Goal: Obtain resource: Obtain resource

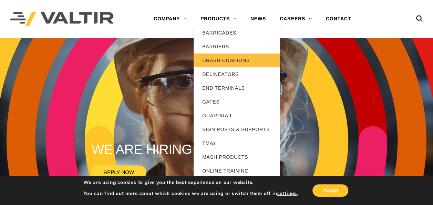
click at [220, 58] on link "CRASH CUSHIONS" at bounding box center [237, 60] width 86 height 14
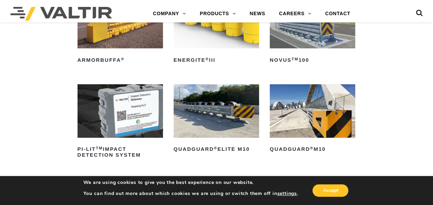
scroll to position [103, 0]
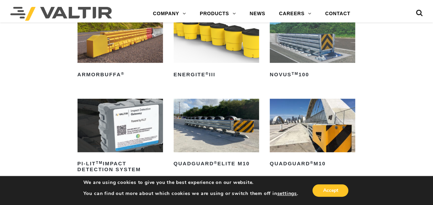
click at [234, 132] on img at bounding box center [216, 125] width 85 height 53
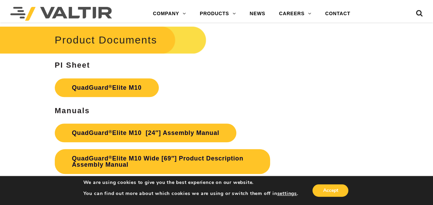
scroll to position [2825, 0]
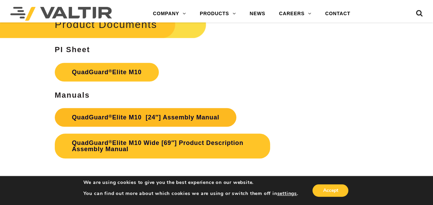
click at [162, 117] on link "QuadGuard ® Elite M10 [24″] Assembly Manual" at bounding box center [146, 117] width 182 height 19
